Goal: Information Seeking & Learning: Learn about a topic

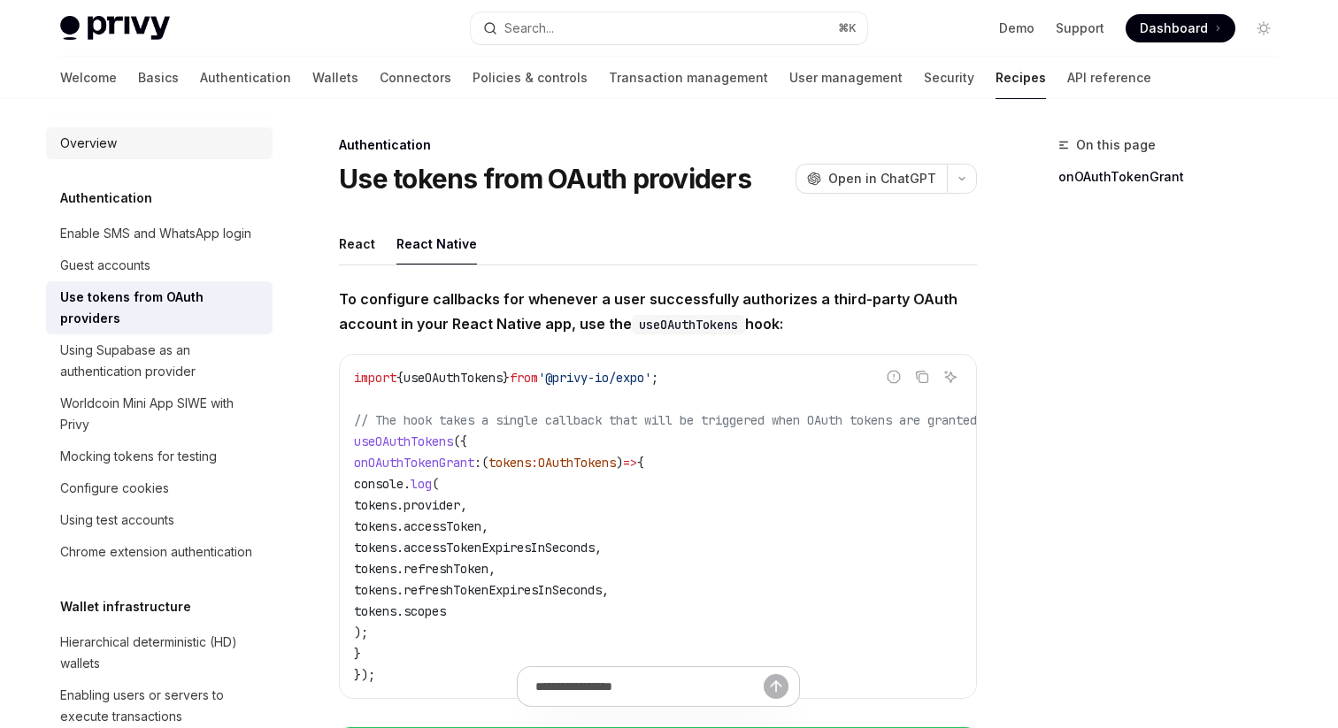
click at [152, 141] on div "Overview" at bounding box center [161, 143] width 202 height 21
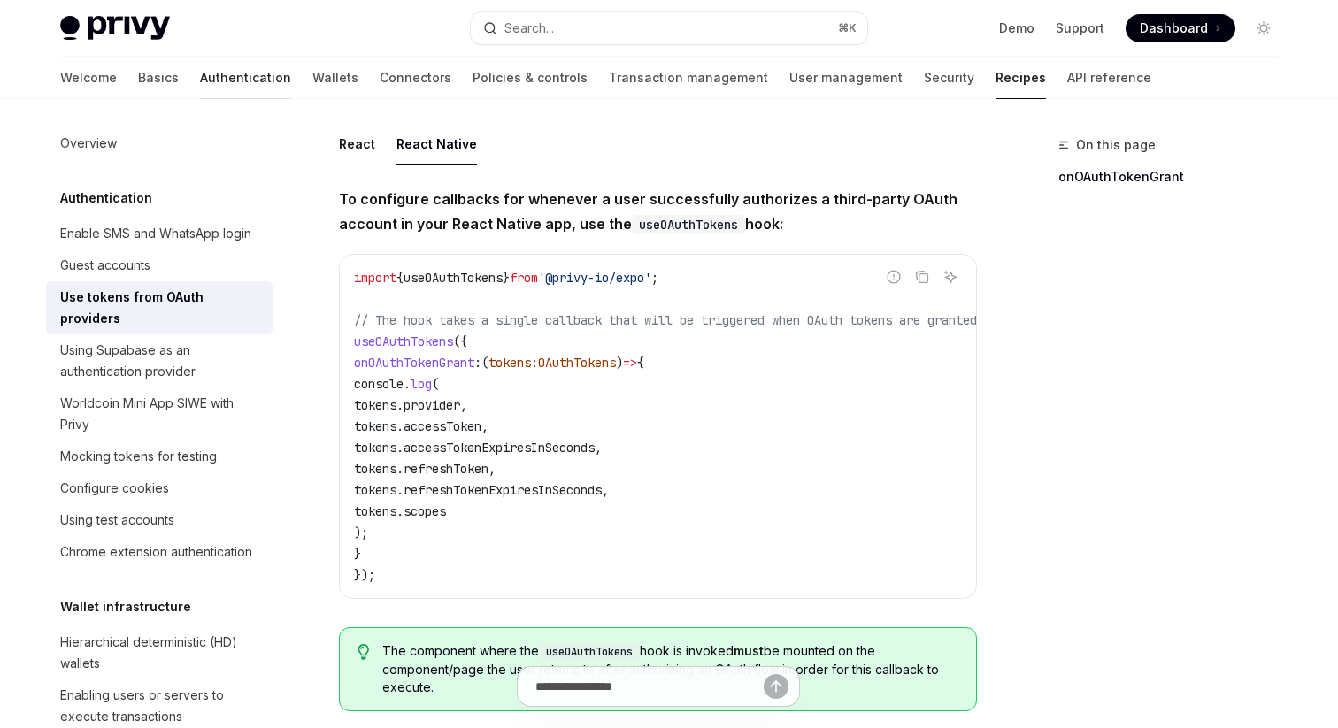
scroll to position [106, 0]
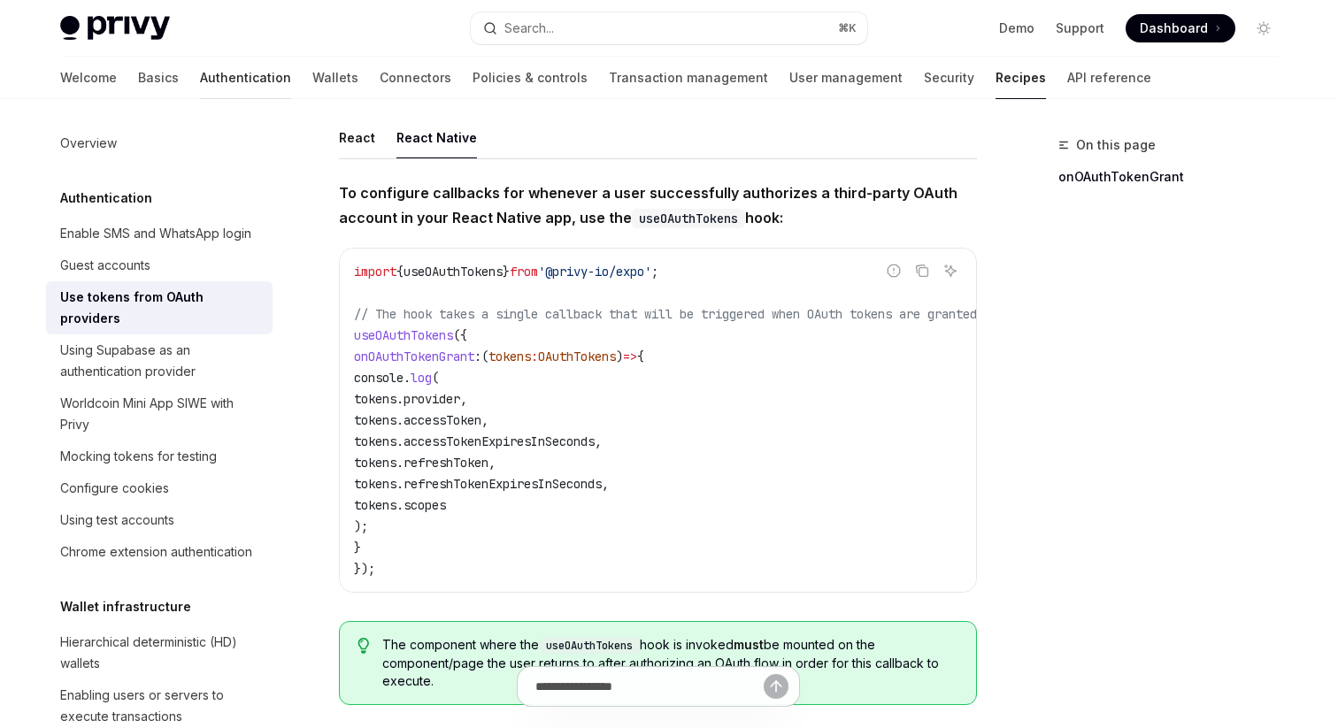
click at [200, 68] on link "Authentication" at bounding box center [245, 78] width 91 height 42
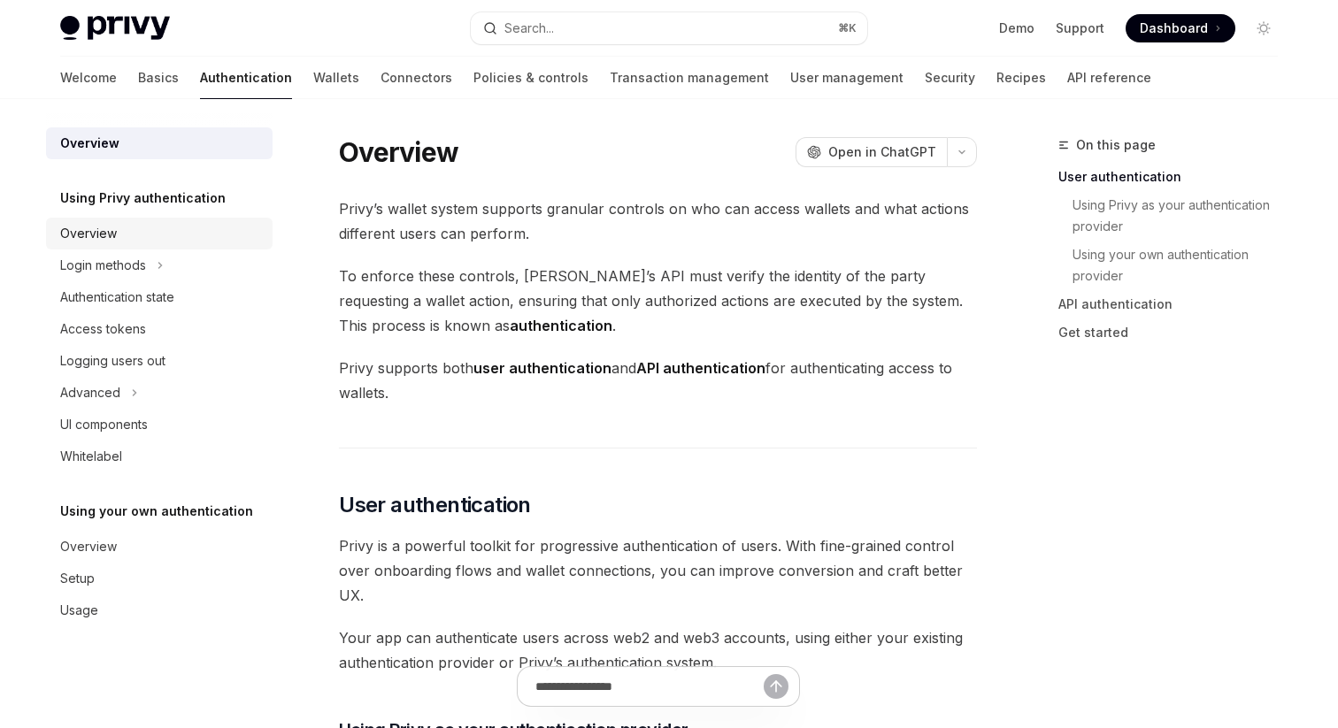
click at [173, 238] on div "Overview" at bounding box center [161, 233] width 202 height 21
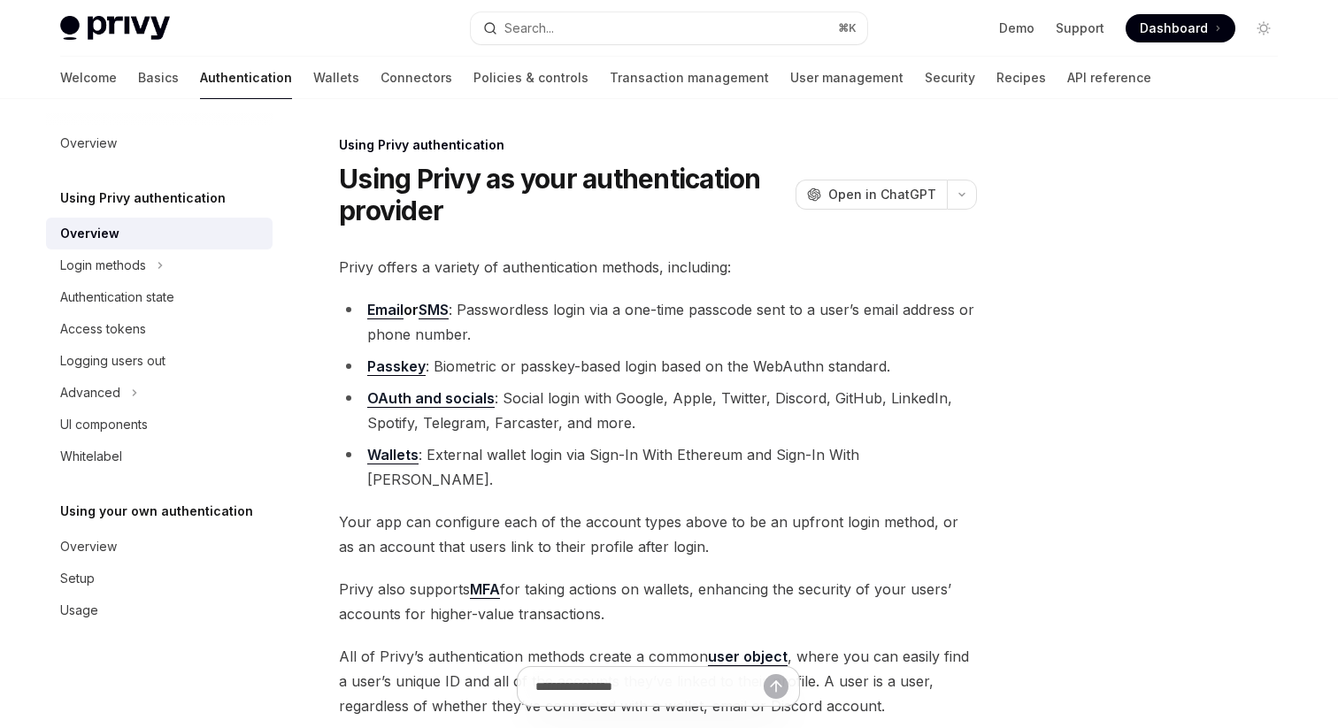
click at [472, 394] on link "OAuth and socials" at bounding box center [430, 398] width 127 height 19
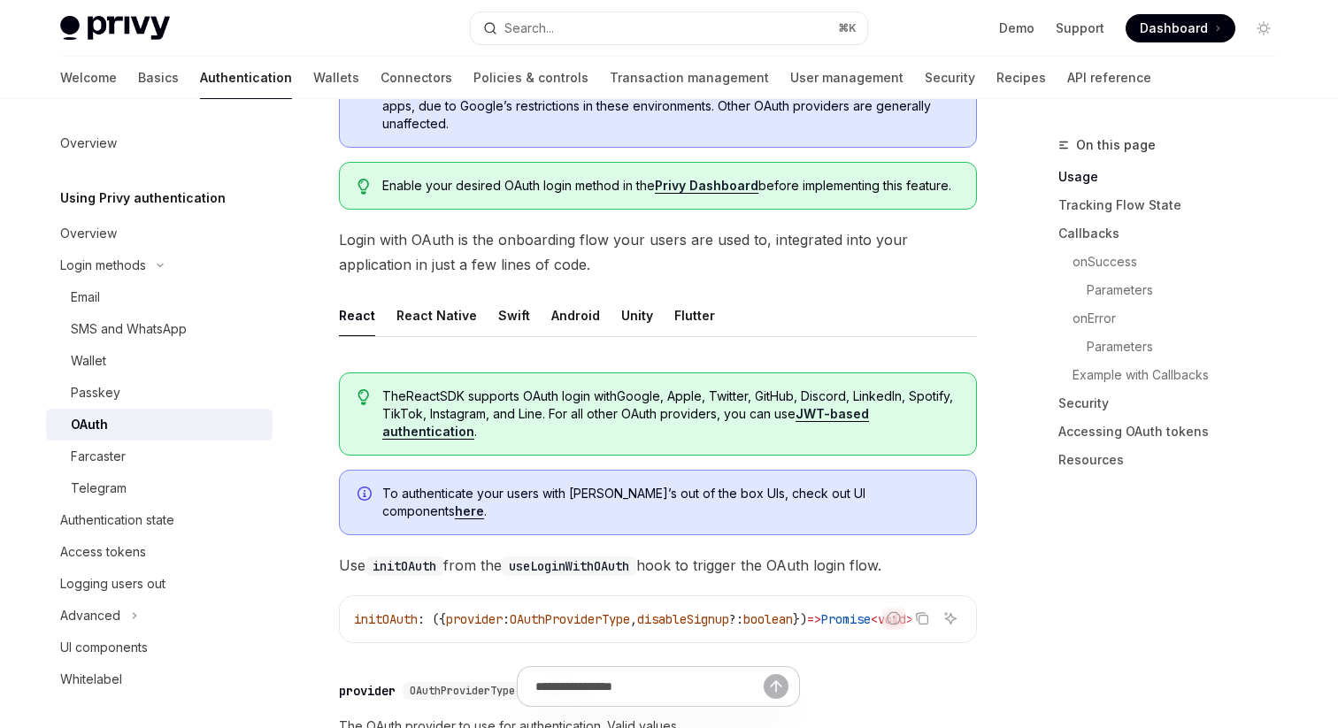
scroll to position [282, 0]
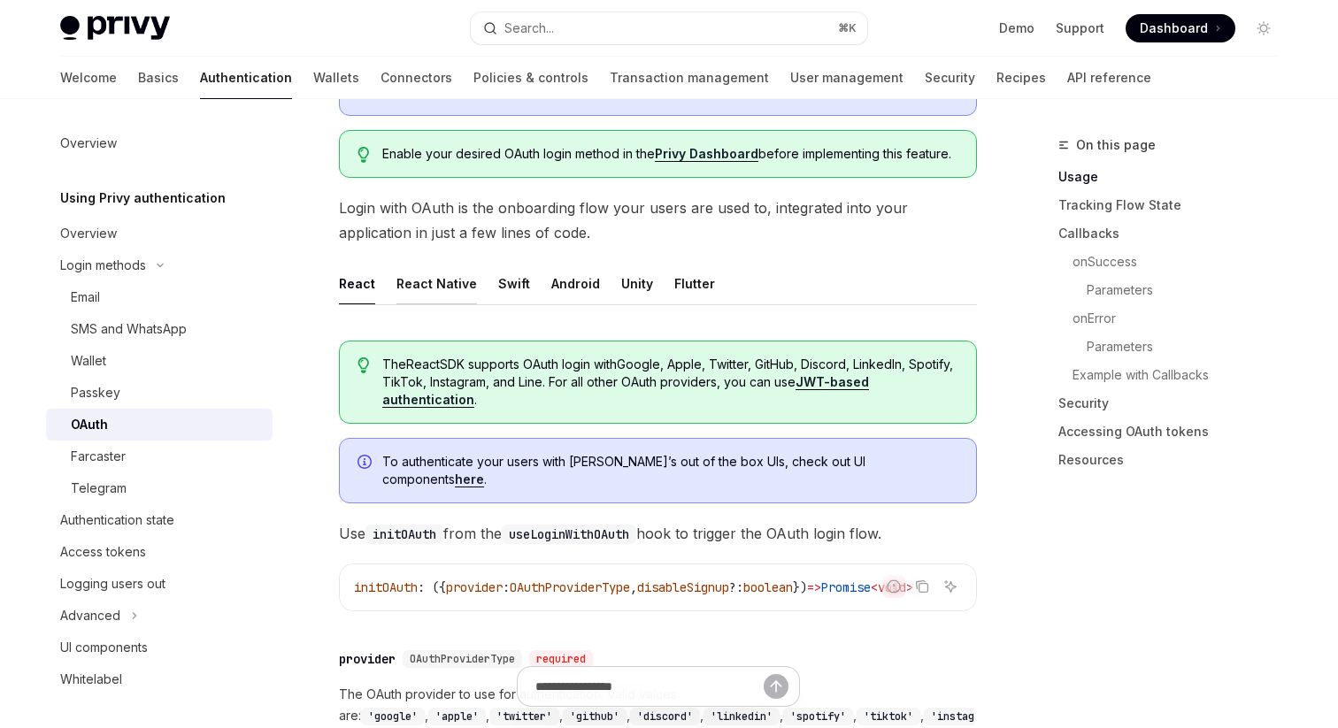
click at [454, 283] on div "React Native" at bounding box center [436, 284] width 81 height 42
type textarea "*"
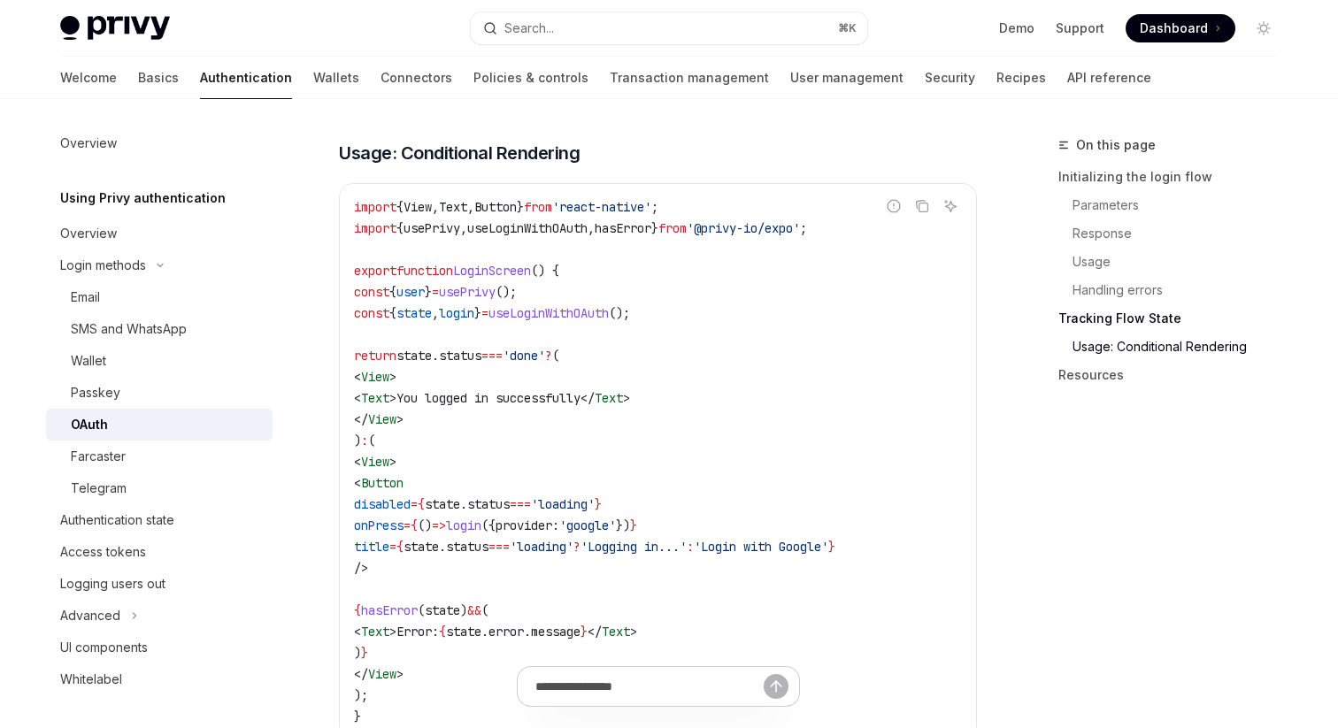
scroll to position [3265, 0]
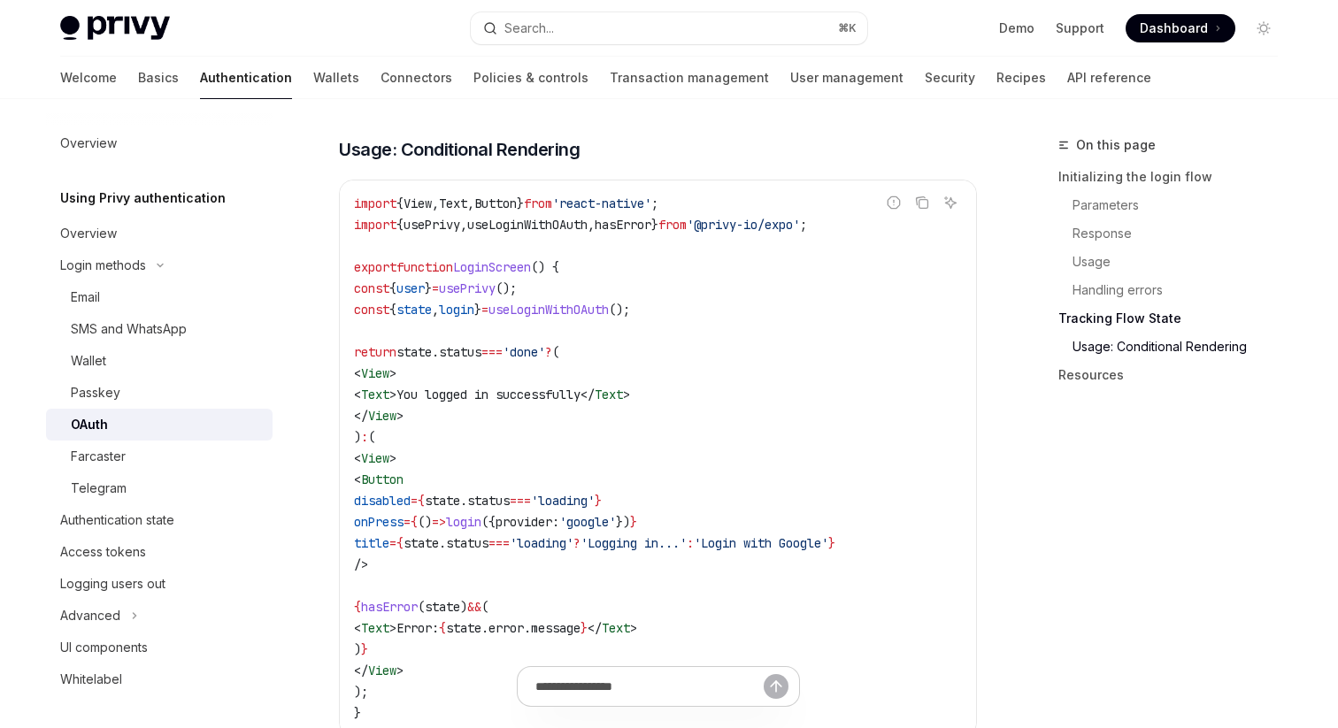
click at [658, 217] on span "}" at bounding box center [654, 225] width 7 height 16
